Goal: Ask a question

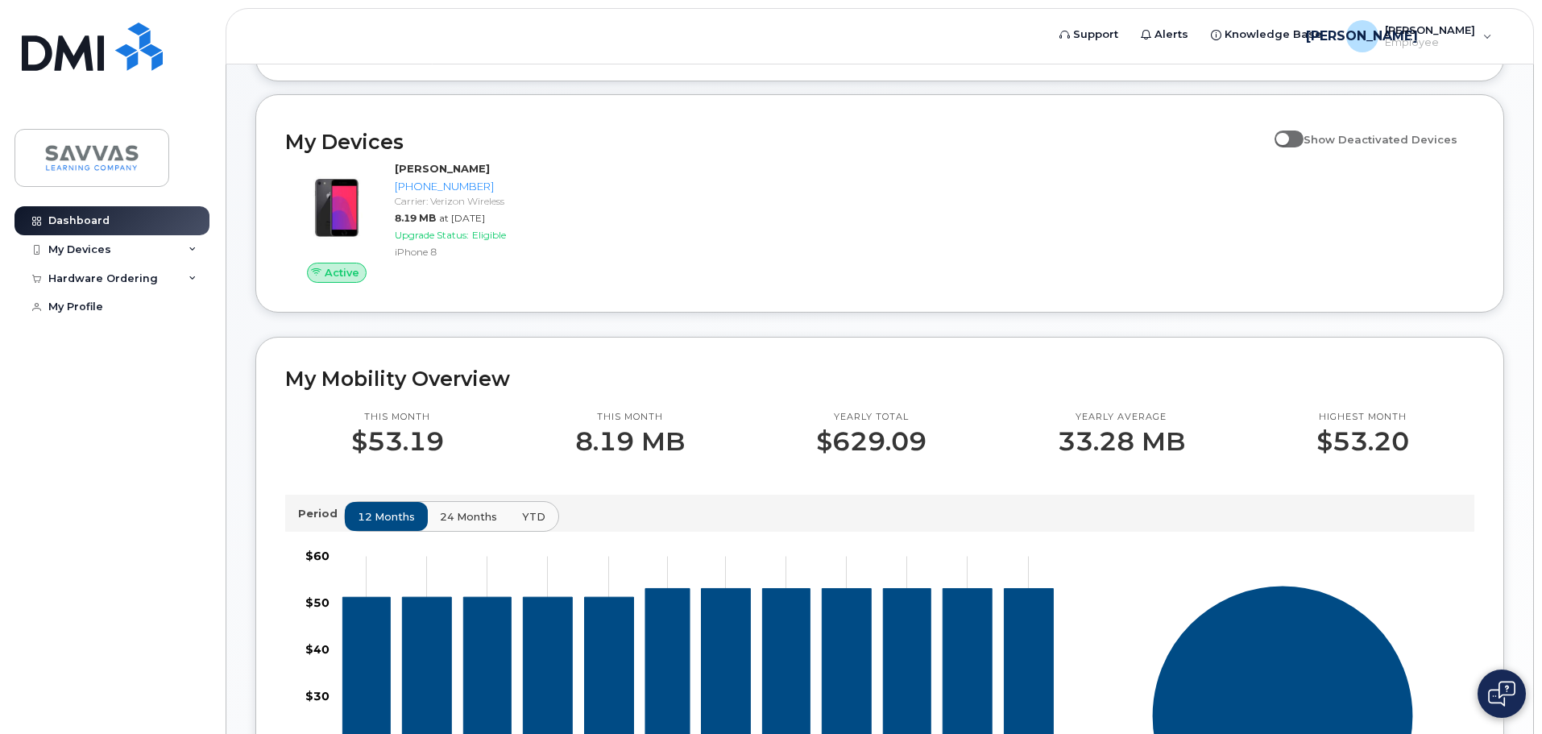
scroll to position [78, 0]
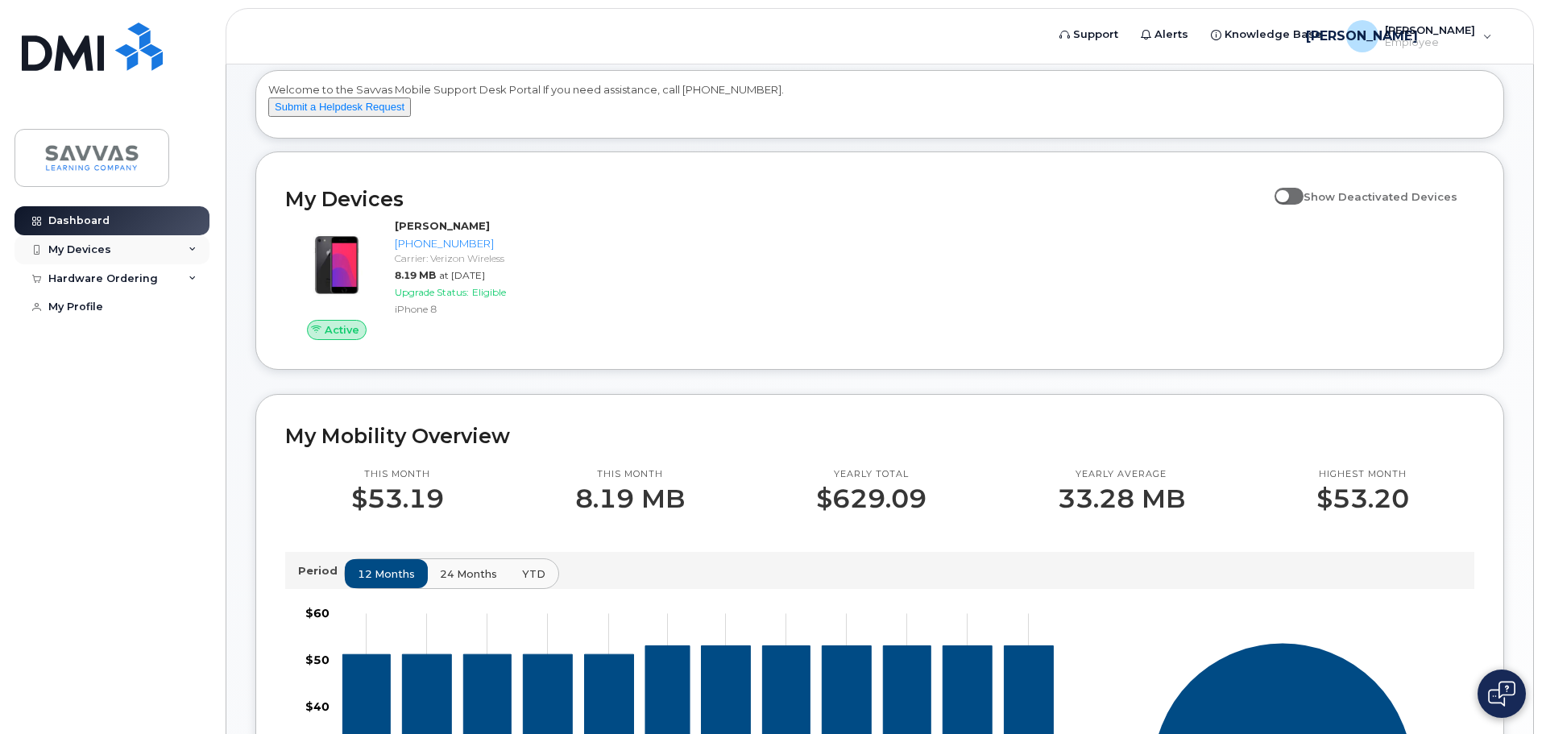
click at [85, 248] on div "My Devices" at bounding box center [79, 249] width 63 height 13
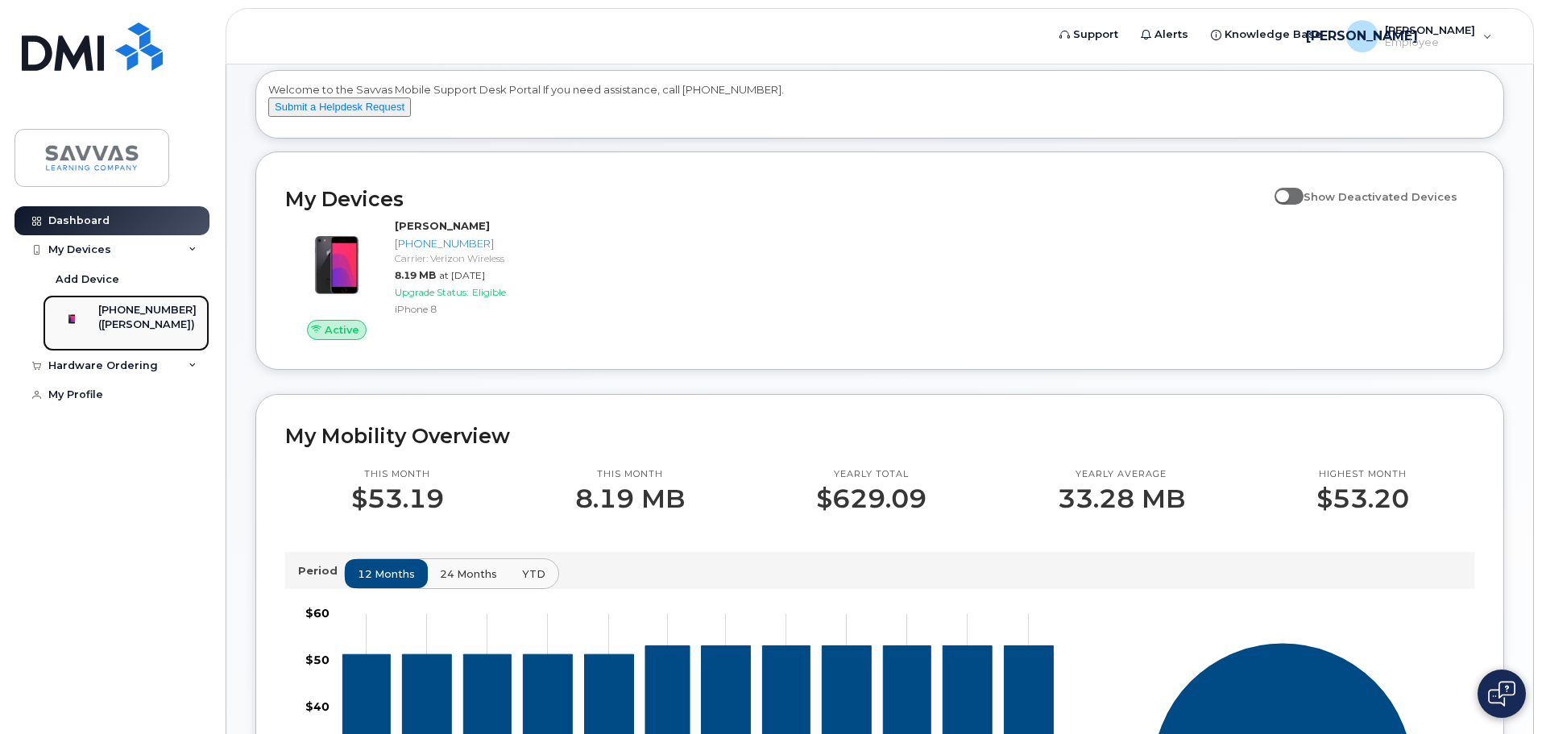
click at [127, 321] on div "([PERSON_NAME])" at bounding box center [147, 324] width 98 height 15
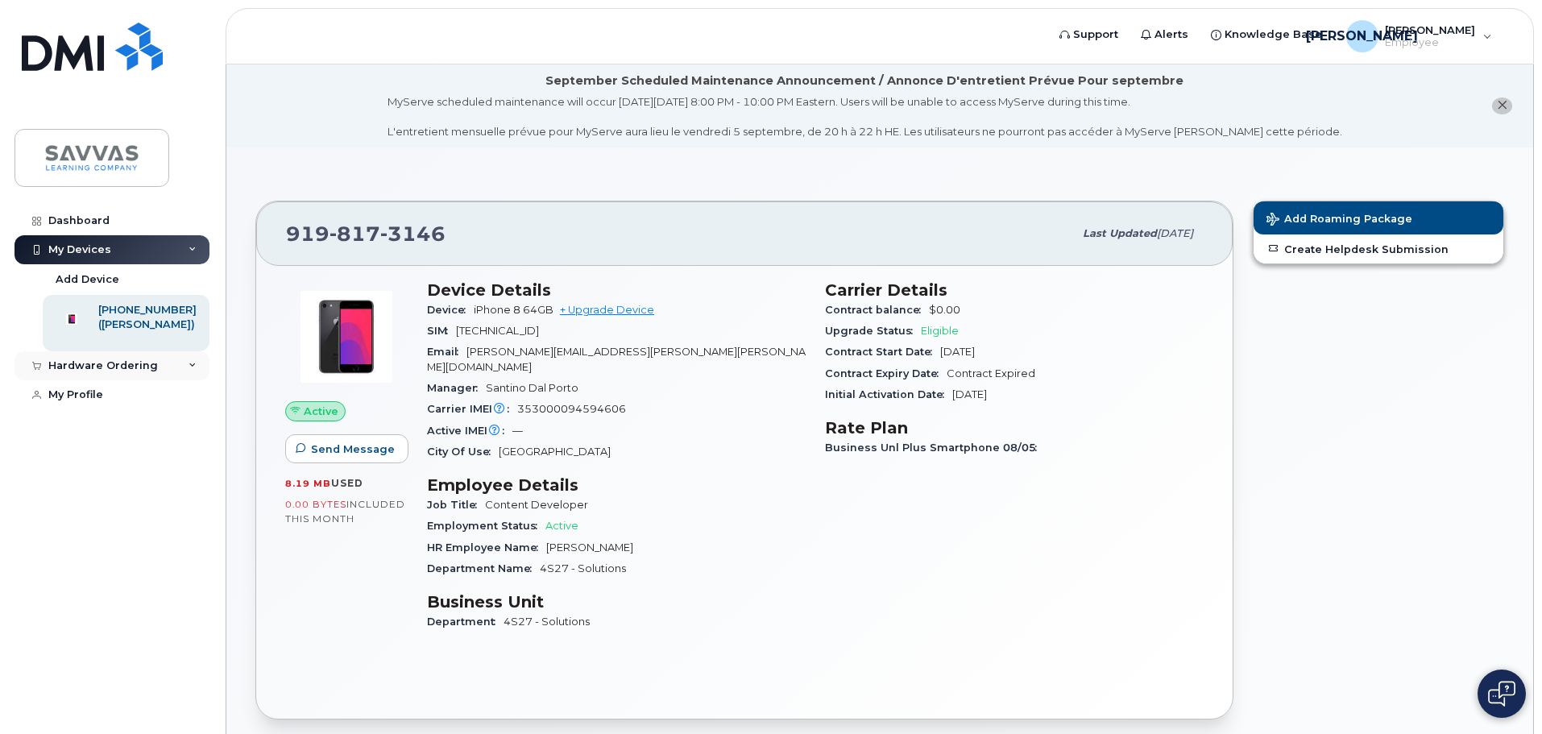
click at [193, 370] on icon at bounding box center [193, 366] width 8 height 8
click at [1310, 250] on link "Create Helpdesk Submission" at bounding box center [1379, 248] width 250 height 29
